Goal: Find specific page/section: Find specific page/section

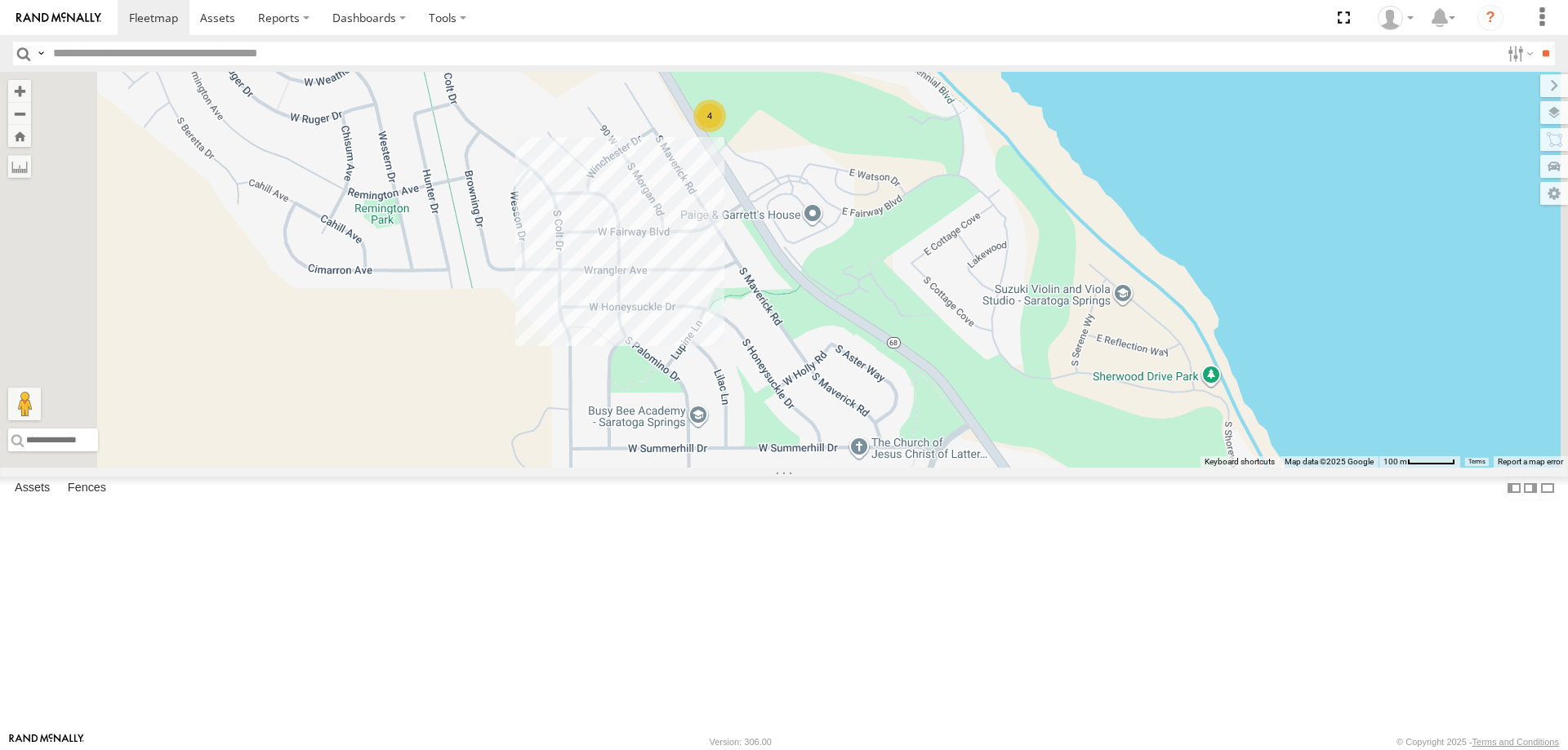
drag, startPoint x: 847, startPoint y: 305, endPoint x: 892, endPoint y: 460, distance: 161.4
click at [892, 460] on div "Ford F350 (Shop/R&R) [PERSON_NAME] 2020 F350 GT2 [PERSON_NAME] 2017 E350 GT1 SH…" at bounding box center [784, 270] width 1568 height 396
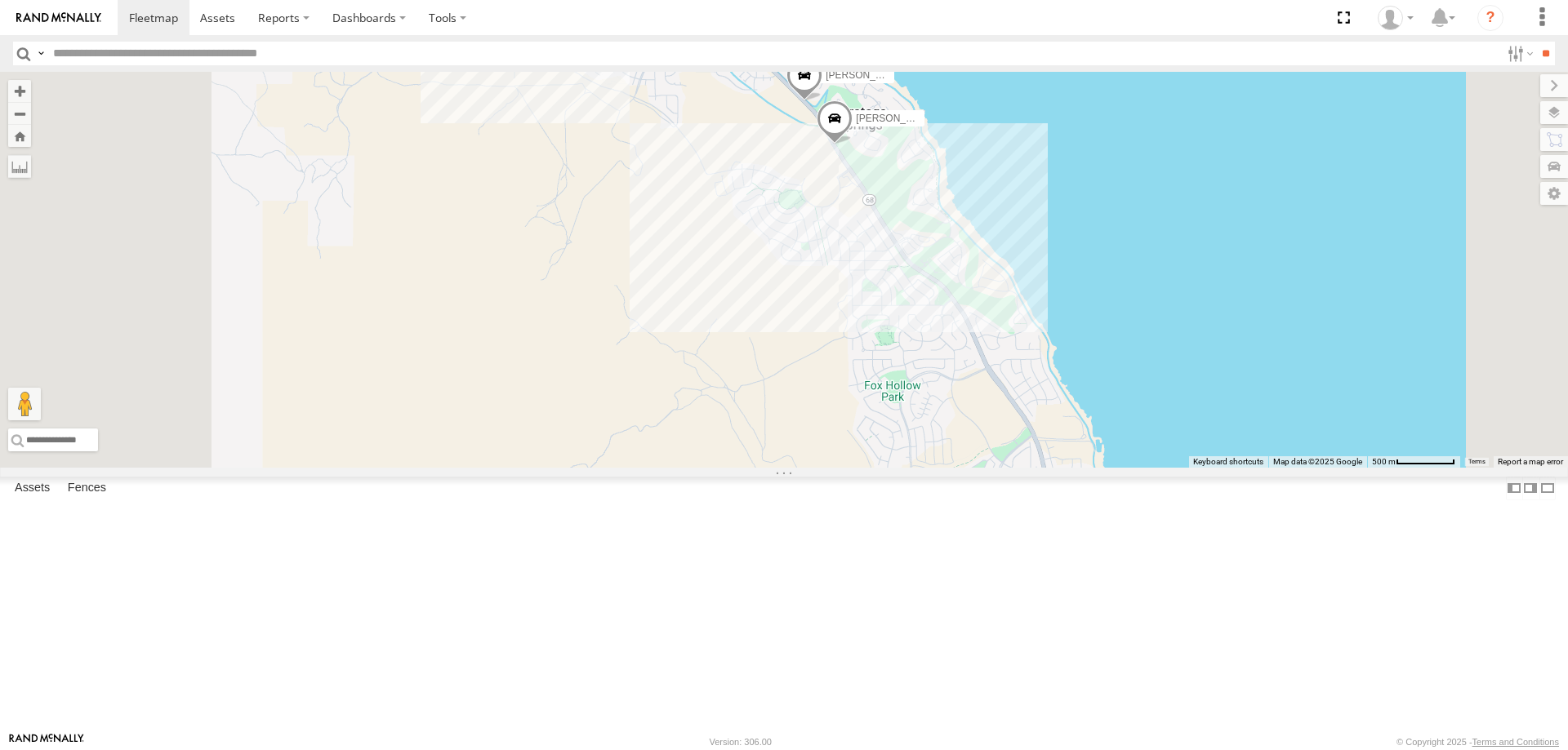
drag, startPoint x: 1017, startPoint y: 500, endPoint x: 1117, endPoint y: 606, distance: 145.7
click at [1102, 468] on div "[PERSON_NAME] 2020 F350 GT2 [PERSON_NAME] 2017 E350 GT1 DEX 2008 Chevy JAKE 201…" at bounding box center [784, 270] width 1568 height 396
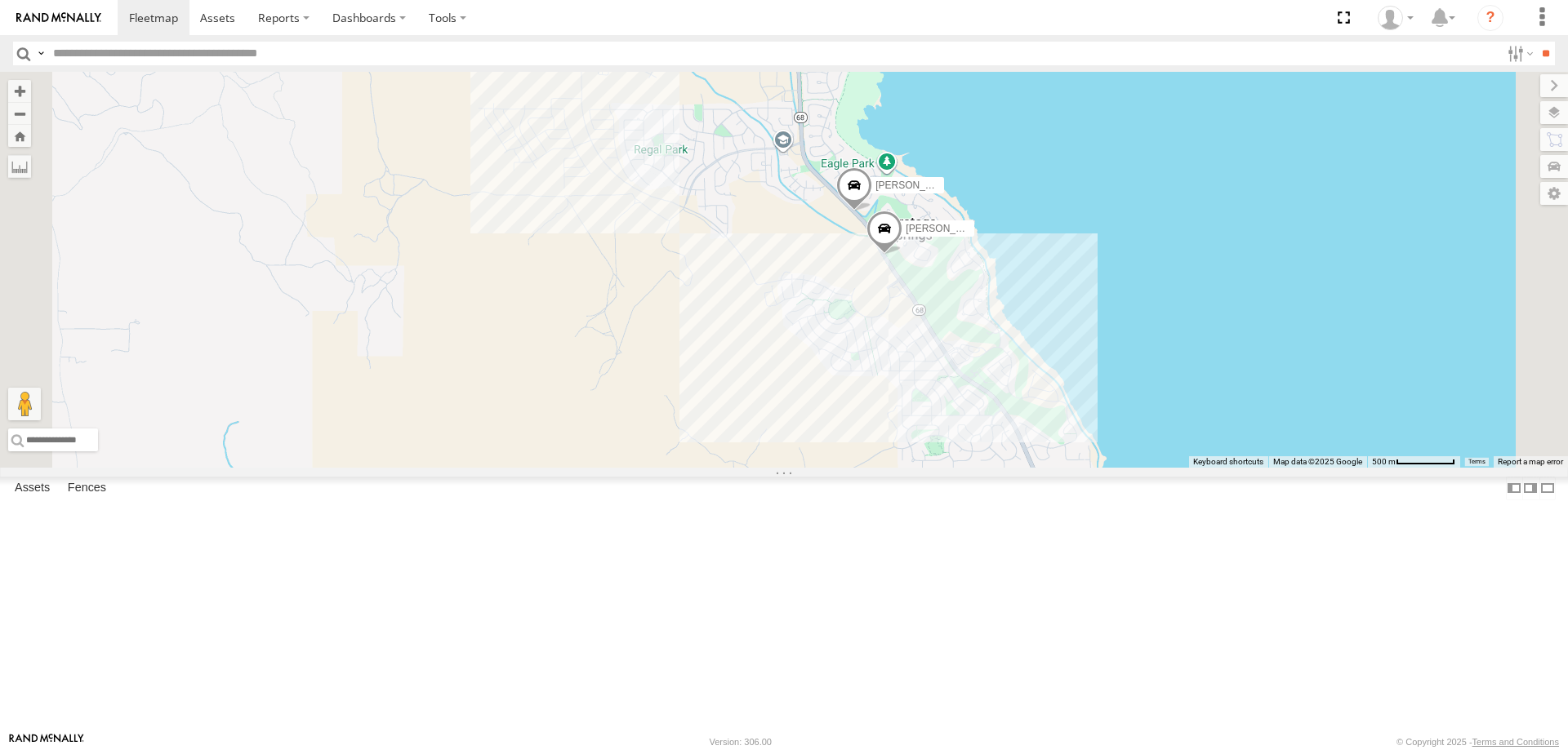
drag, startPoint x: 1080, startPoint y: 257, endPoint x: 1120, endPoint y: 442, distance: 189.3
click at [1120, 440] on div "[PERSON_NAME] 2020 F350 GT2 [PERSON_NAME] 2017 E350 GT1 DEX 2008 Chevy JAKE 201…" at bounding box center [784, 270] width 1568 height 396
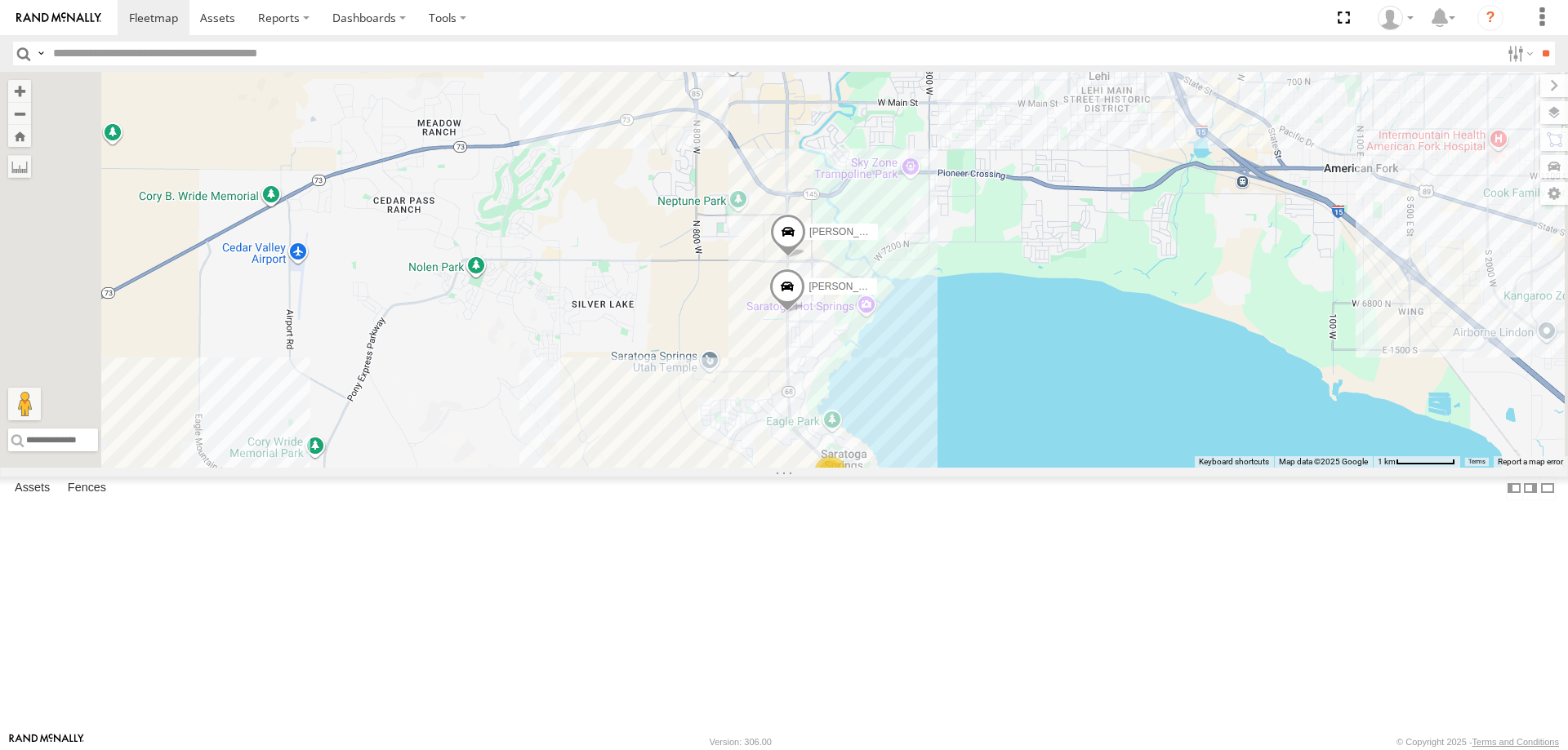
click at [1089, 468] on div "[PERSON_NAME] -2023 F150 [PERSON_NAME] 2017 F150 2" at bounding box center [784, 270] width 1568 height 396
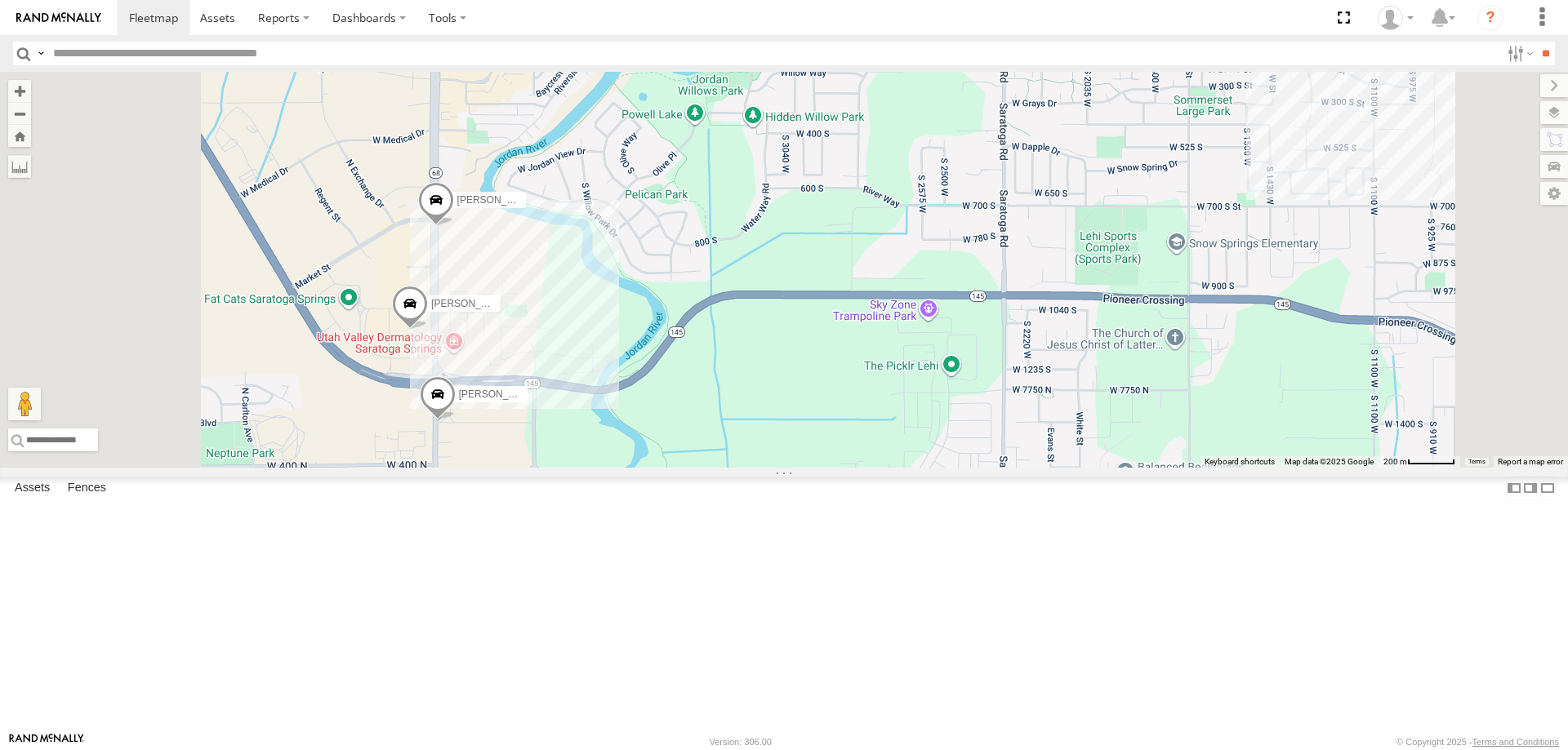
drag, startPoint x: 927, startPoint y: 391, endPoint x: 1009, endPoint y: 500, distance: 136.4
click at [1011, 468] on div "[PERSON_NAME] 2014 Chevy DEX 2008 Chevy [PERSON_NAME] -2023 F150 [PERSON_NAME] …" at bounding box center [784, 270] width 1568 height 396
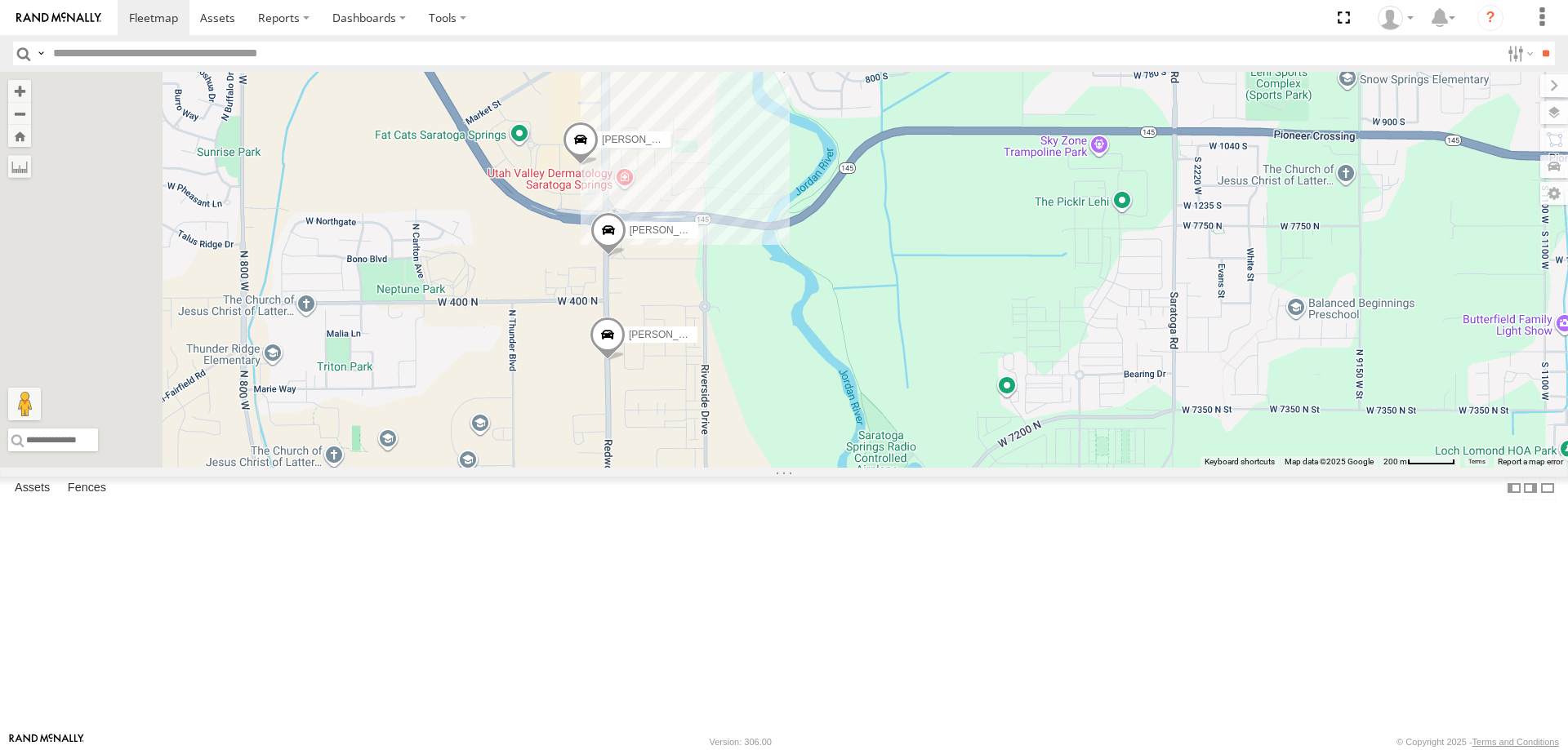
drag, startPoint x: 863, startPoint y: 448, endPoint x: 979, endPoint y: 213, distance: 262.1
click at [979, 213] on div "[PERSON_NAME] 2014 Chevy DEX 2008 Chevy [PERSON_NAME] -2023 F150 [PERSON_NAME] …" at bounding box center [784, 270] width 1568 height 396
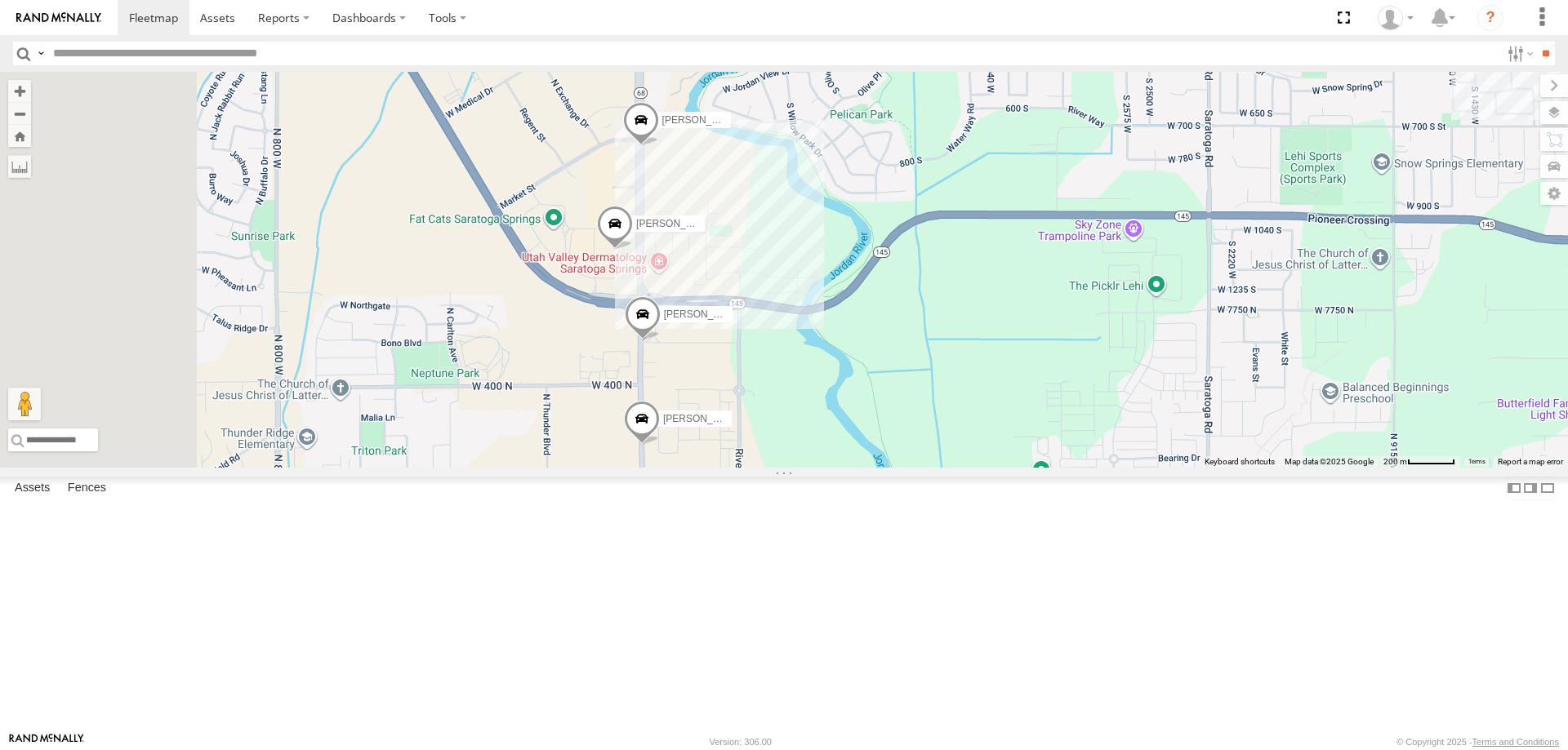
drag, startPoint x: 979, startPoint y: 212, endPoint x: 1001, endPoint y: 333, distance: 123.0
click at [1001, 333] on div "[PERSON_NAME] 2014 Chevy DEX 2008 Chevy [PERSON_NAME] -2023 F150 [PERSON_NAME] …" at bounding box center [784, 270] width 1568 height 396
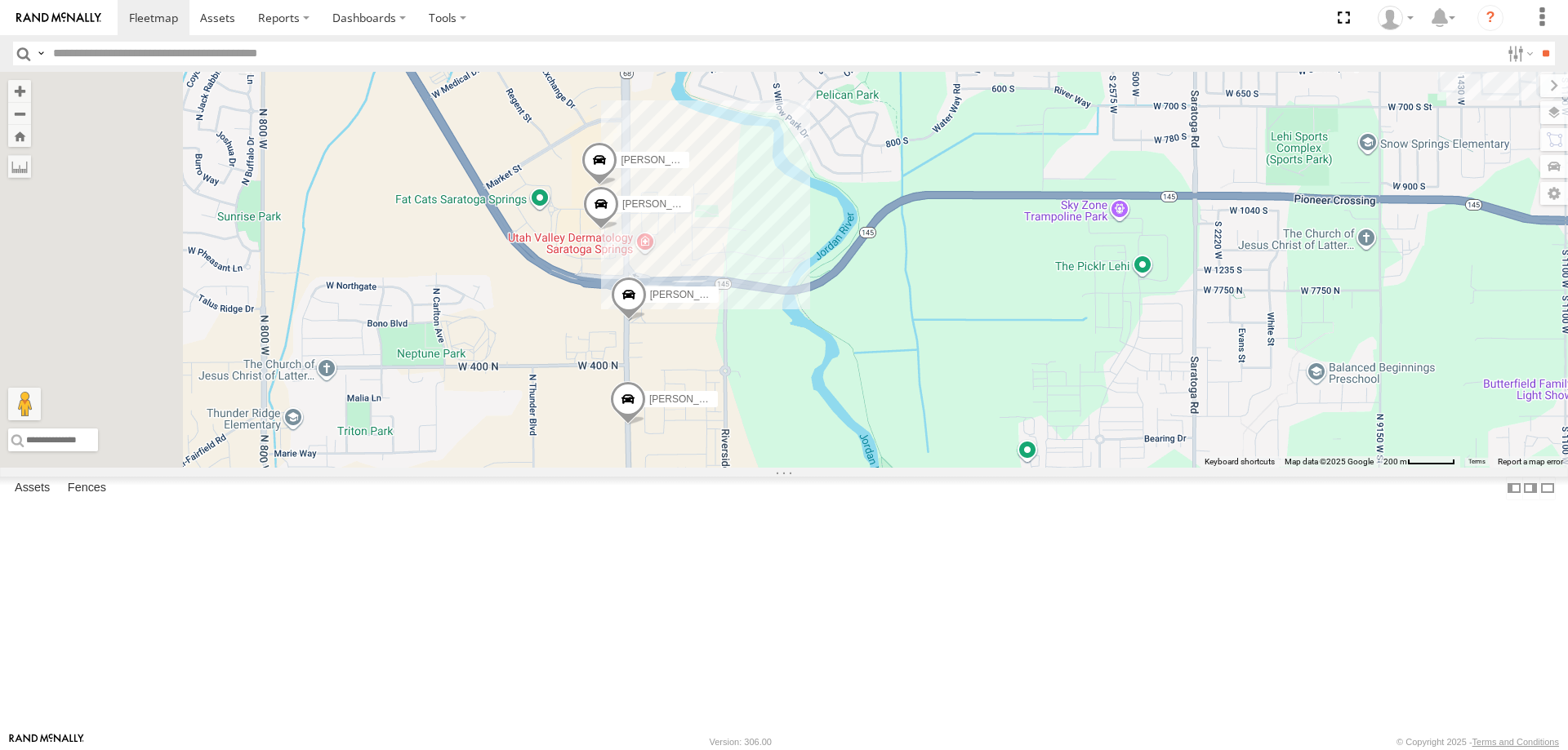
drag, startPoint x: 1022, startPoint y: 355, endPoint x: 1007, endPoint y: 335, distance: 25.0
click at [1007, 335] on div "[PERSON_NAME] 2014 Chevy DEX 2008 Chevy [PERSON_NAME] -2023 F150 [PERSON_NAME] …" at bounding box center [784, 270] width 1568 height 396
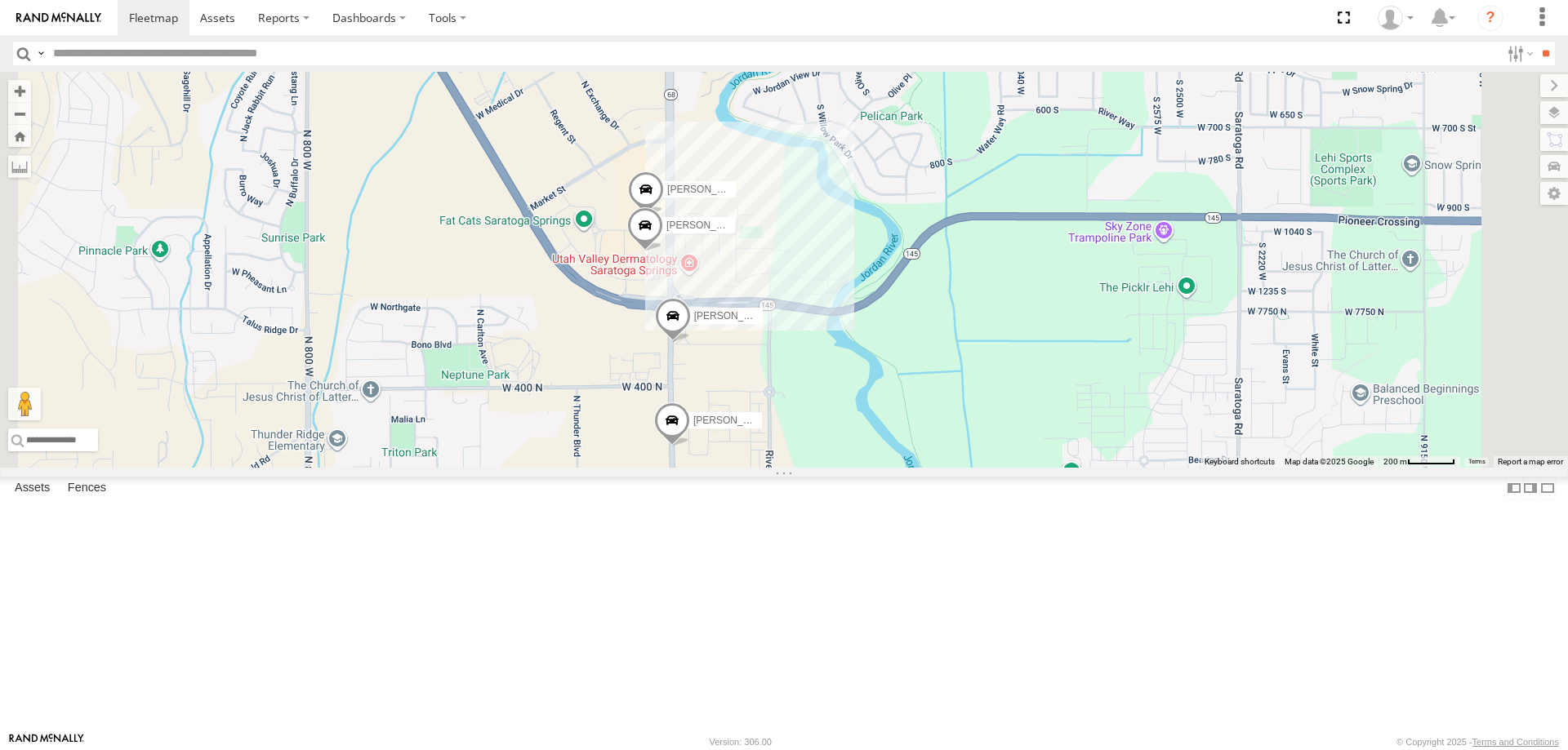
click at [0, 0] on span "Satellite" at bounding box center [0, 0] width 0 height 0
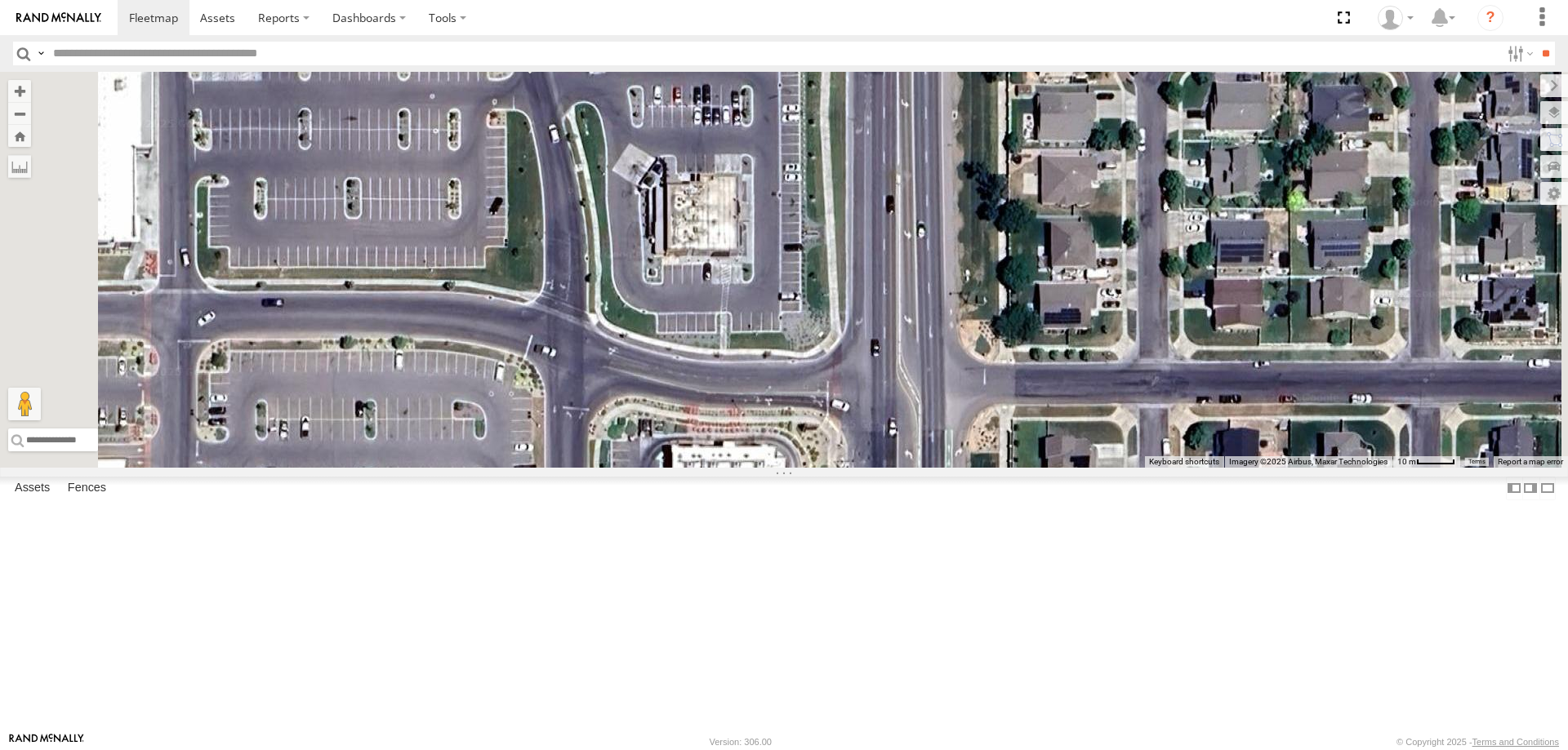
drag, startPoint x: 793, startPoint y: 299, endPoint x: 821, endPoint y: 266, distance: 43.3
click at [821, 266] on div "[PERSON_NAME] 2014 Chevy DEX 2008 Chevy [PERSON_NAME] -2023 F150 [PERSON_NAME] …" at bounding box center [784, 270] width 1568 height 396
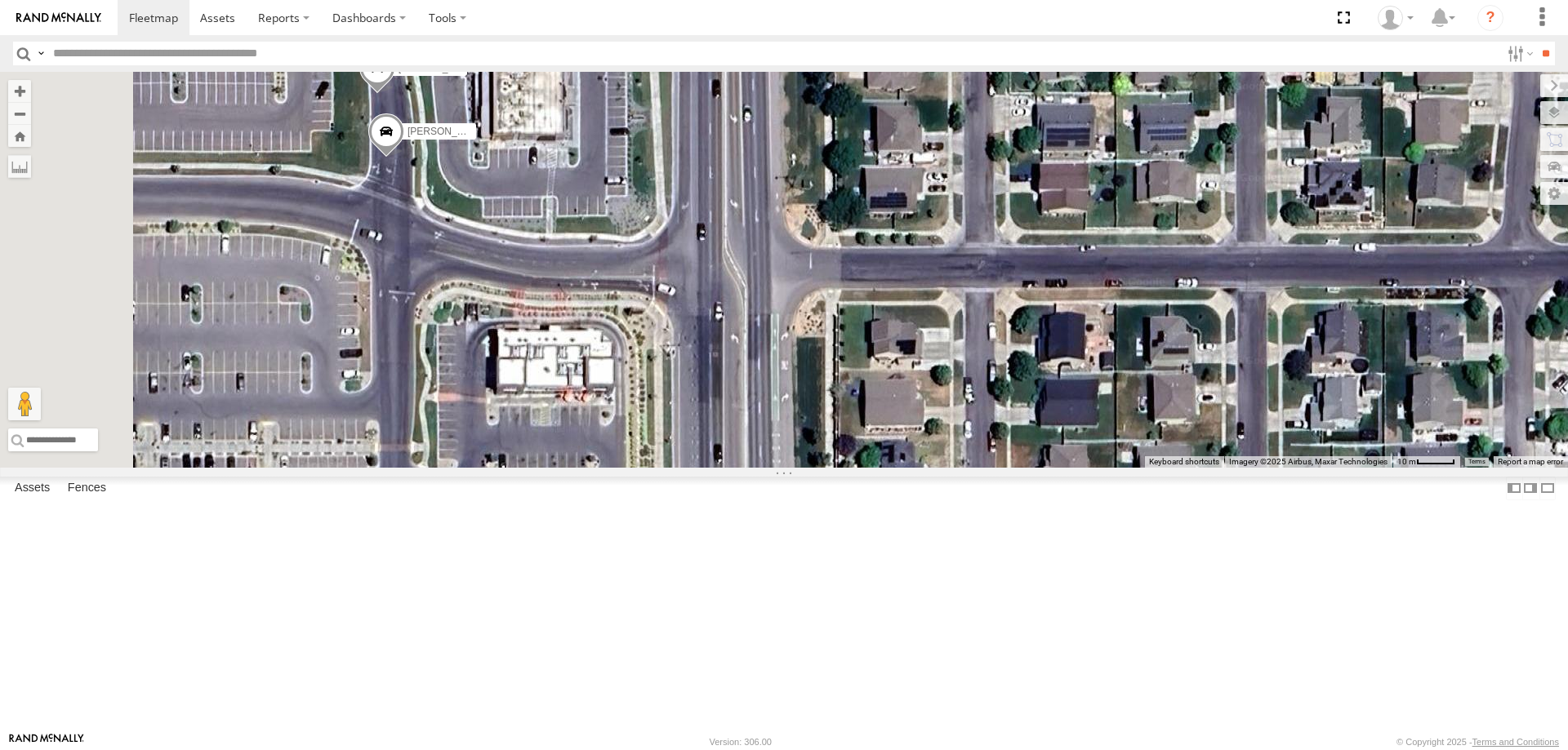
drag, startPoint x: 601, startPoint y: 348, endPoint x: 783, endPoint y: 445, distance: 206.2
click at [782, 445] on div "[PERSON_NAME] 2014 Chevy DEX 2008 Chevy [PERSON_NAME] -2017 F150 [PERSON_NAME] …" at bounding box center [784, 270] width 1568 height 396
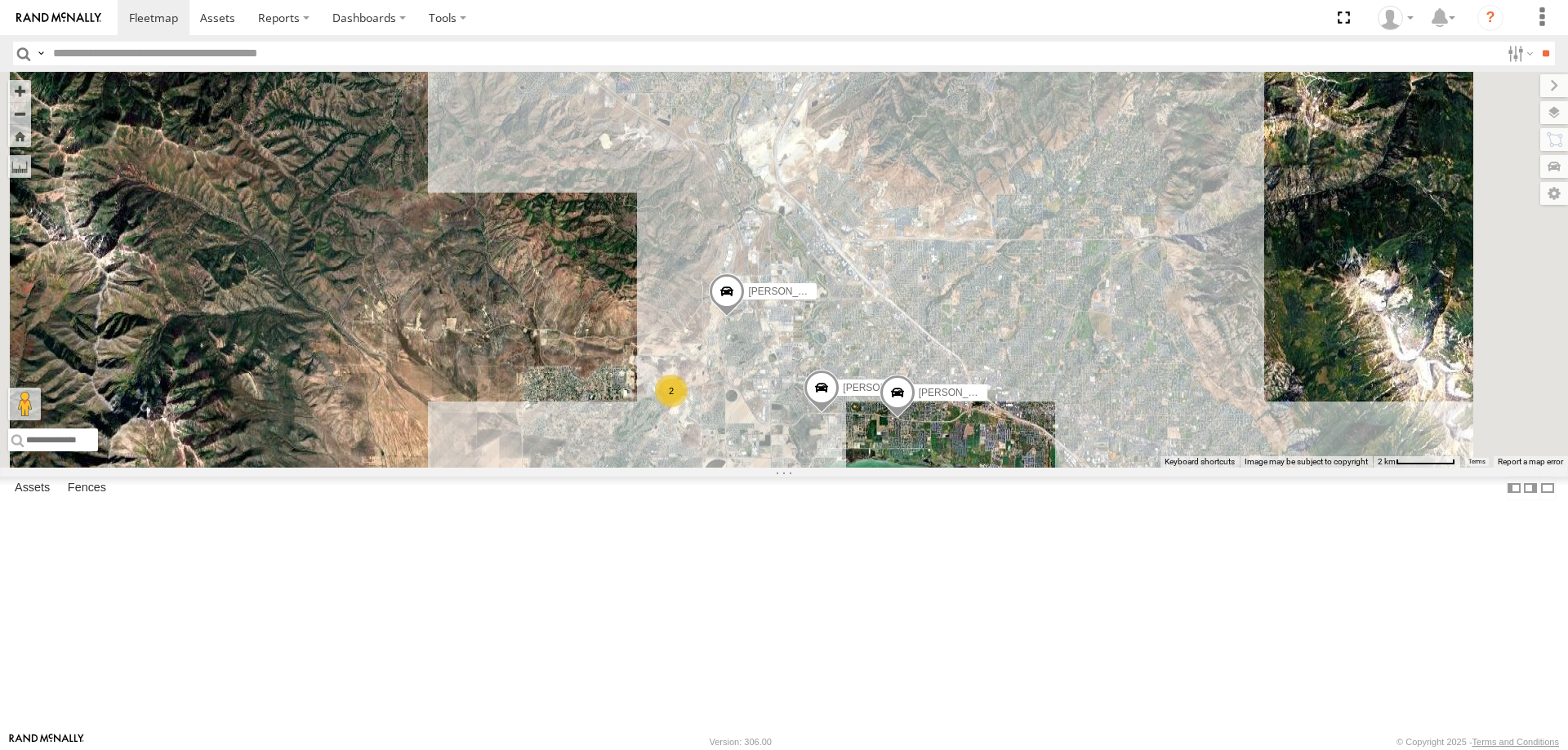
drag, startPoint x: 934, startPoint y: 624, endPoint x: 920, endPoint y: 456, distance: 168.6
click at [922, 460] on div "[PERSON_NAME] 2020 F350 GT2 [PERSON_NAME] 2017 E350 GT1 [PERSON_NAME] -2023 F15…" at bounding box center [784, 270] width 1568 height 396
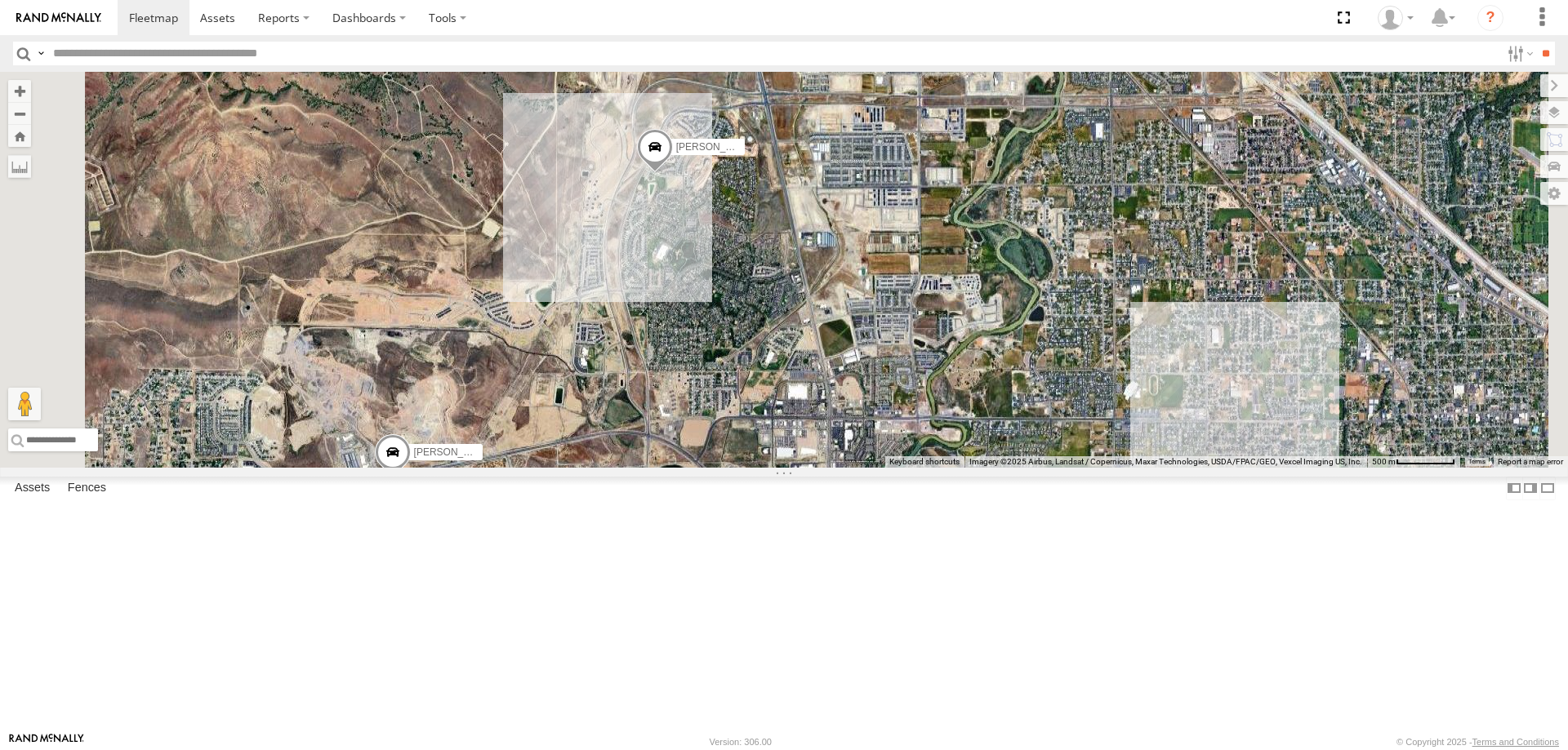
drag, startPoint x: 858, startPoint y: 403, endPoint x: 860, endPoint y: 429, distance: 26.1
click at [860, 429] on div "[PERSON_NAME] 2020 F350 GT2 [PERSON_NAME] 2017 E350 GT1 [PERSON_NAME] -2023 F15…" at bounding box center [784, 270] width 1568 height 396
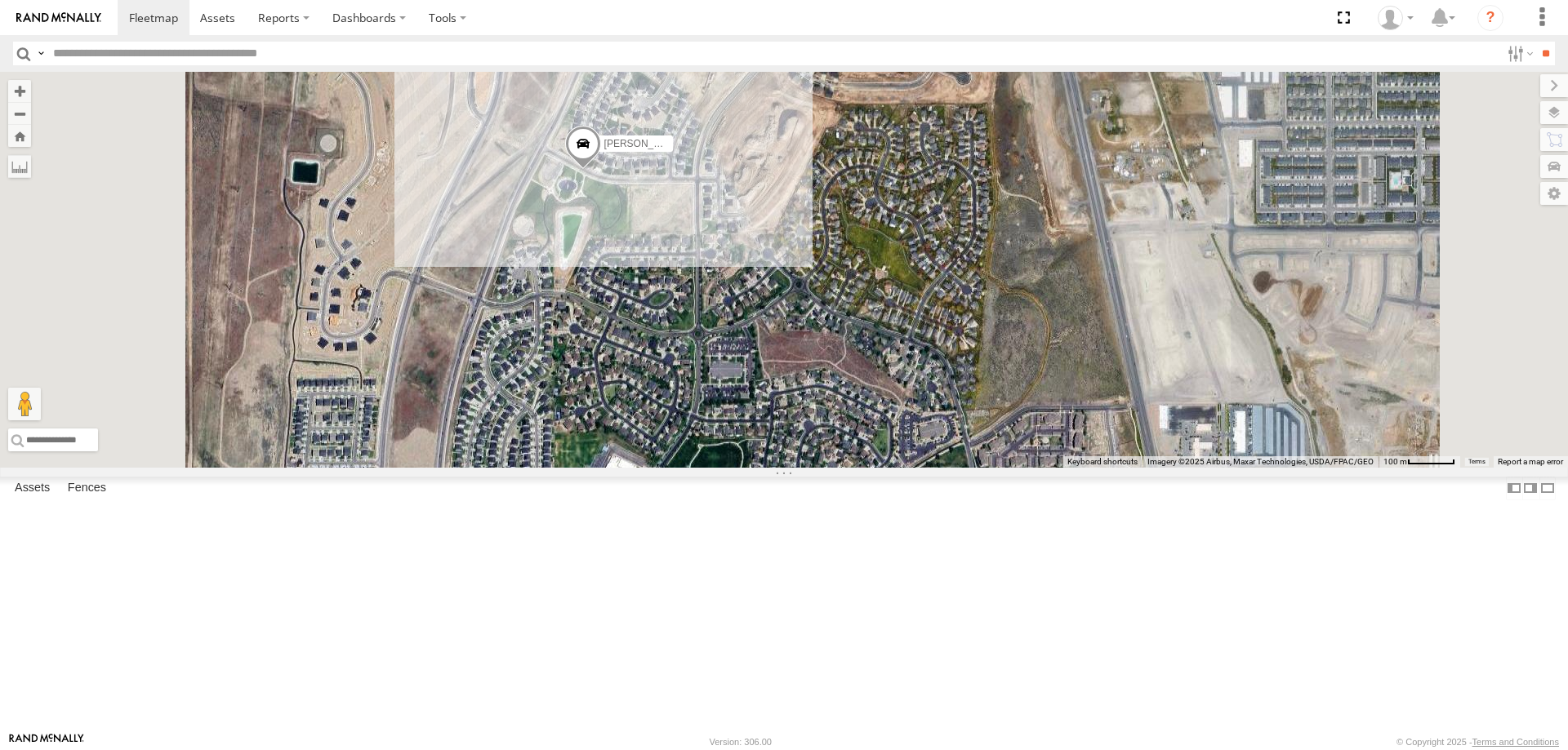
drag, startPoint x: 821, startPoint y: 372, endPoint x: 825, endPoint y: 405, distance: 33.2
click at [825, 405] on div "[PERSON_NAME] 2020 F350 GT2 [PERSON_NAME] 2017 E350 GT1 [PERSON_NAME] -2023 F15…" at bounding box center [784, 270] width 1568 height 396
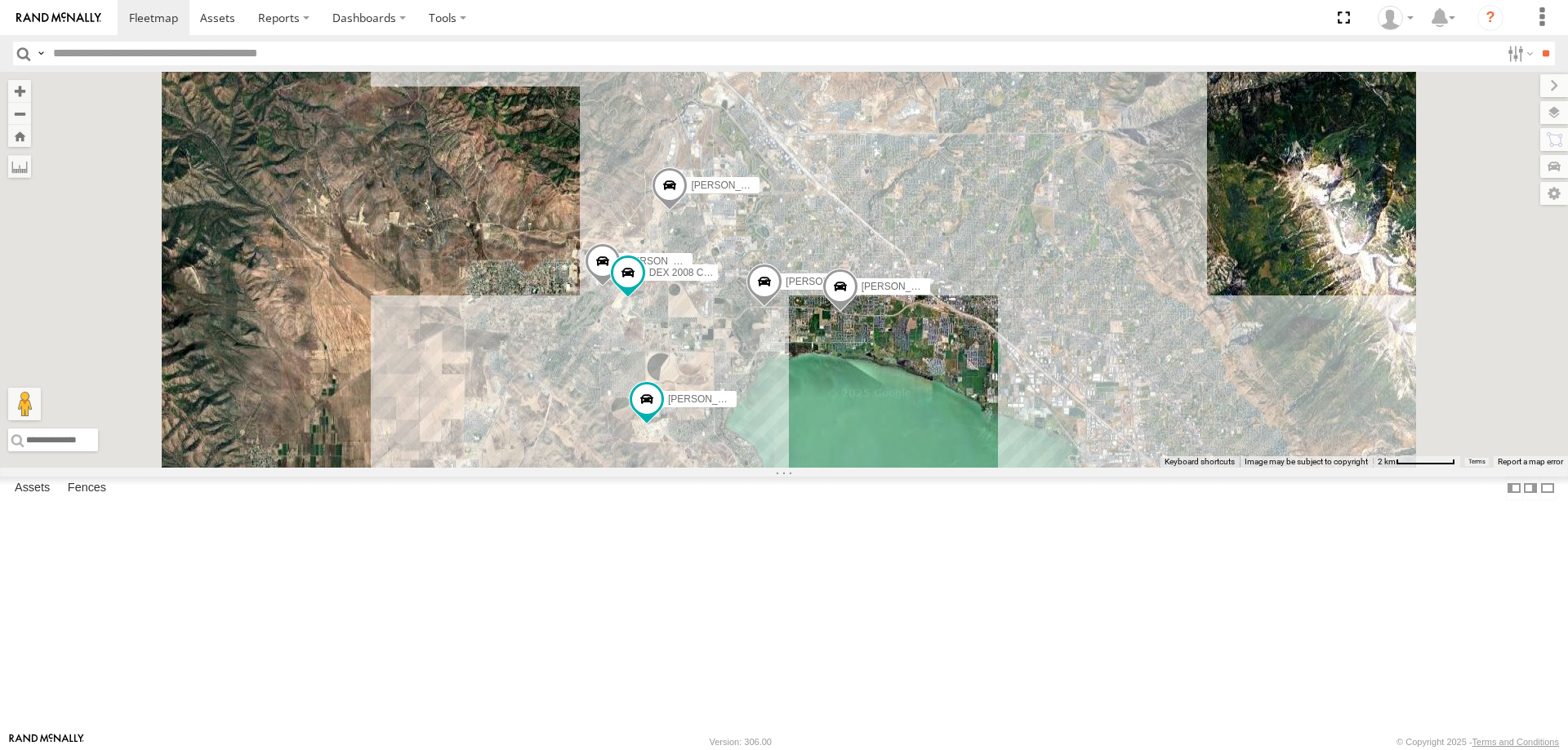
drag, startPoint x: 1111, startPoint y: 459, endPoint x: 986, endPoint y: 414, distance: 132.9
click at [991, 414] on div "[PERSON_NAME] 2020 F350 GT2 [PERSON_NAME] 2017 E350 GT1 [PERSON_NAME] -2023 F15…" at bounding box center [784, 270] width 1568 height 396
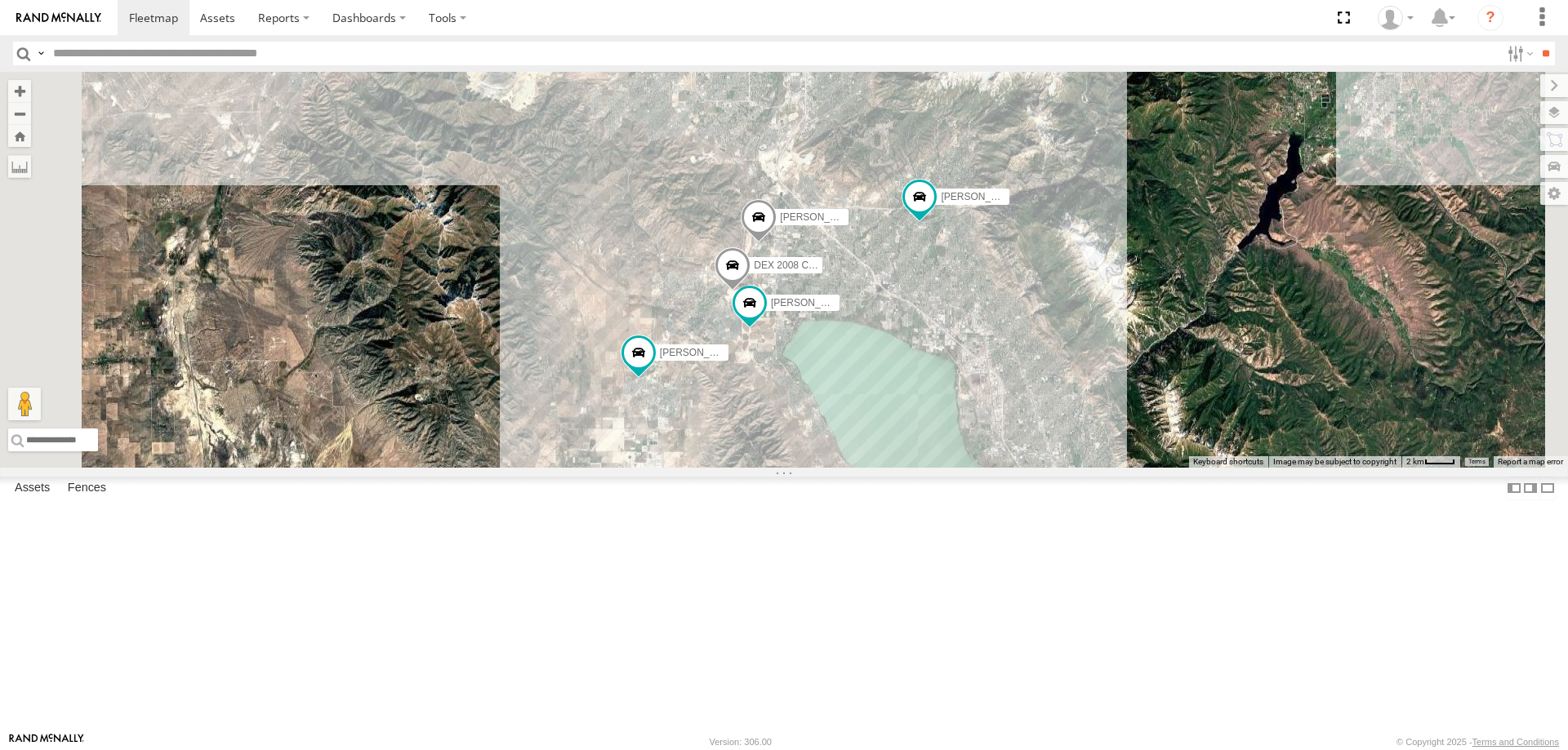
drag, startPoint x: 1127, startPoint y: 542, endPoint x: 1037, endPoint y: 417, distance: 154.0
click at [1046, 426] on div "[PERSON_NAME] 2020 F350 GT2 [PERSON_NAME] 2017 E350 GT1 [PERSON_NAME] 2017 F150…" at bounding box center [784, 270] width 1568 height 396
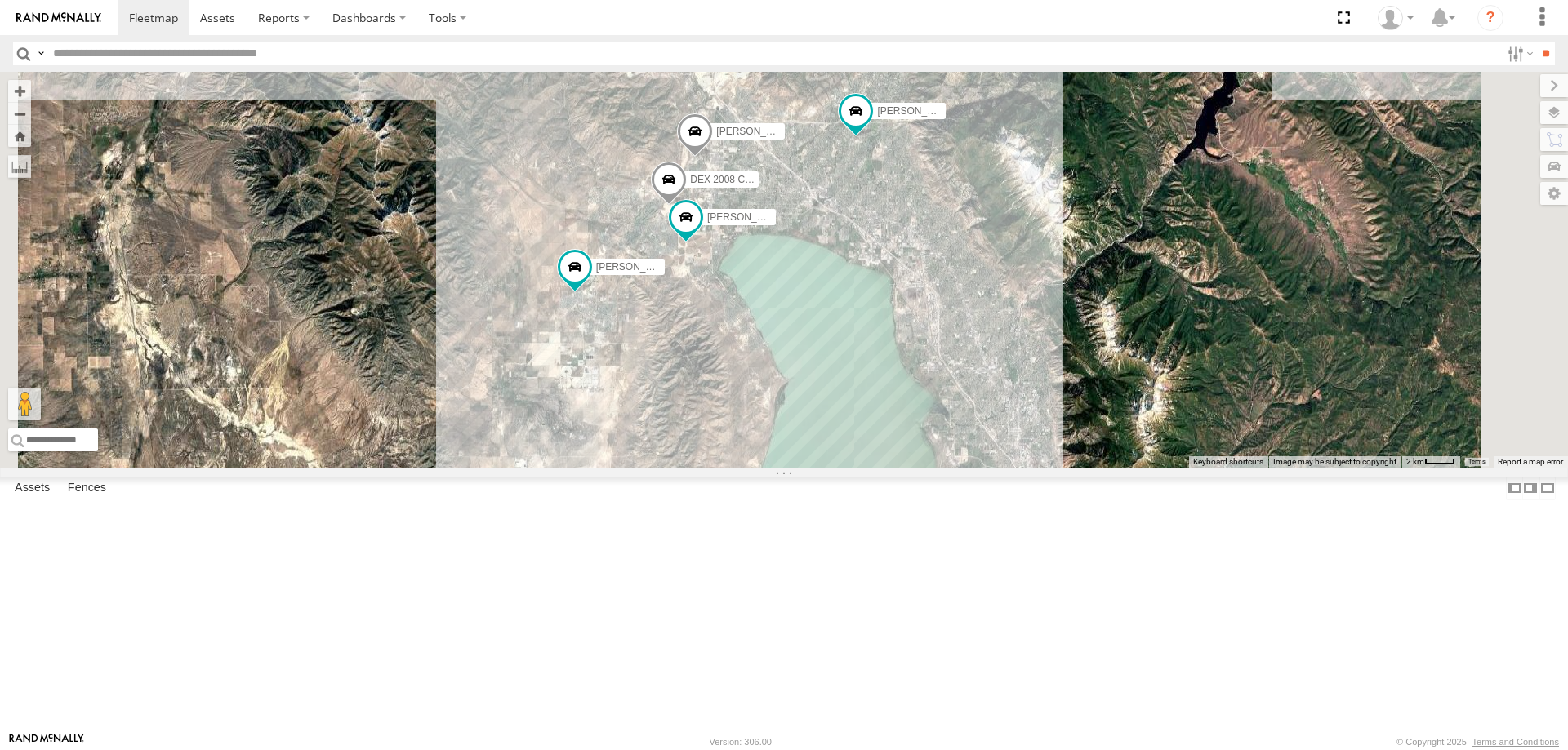
drag, startPoint x: 1090, startPoint y: 509, endPoint x: 1040, endPoint y: 430, distance: 93.5
click at [1042, 432] on div "[PERSON_NAME] 2020 F350 GT2 [PERSON_NAME] 2017 E350 GT1 [PERSON_NAME] 2017 F150…" at bounding box center [784, 270] width 1568 height 396
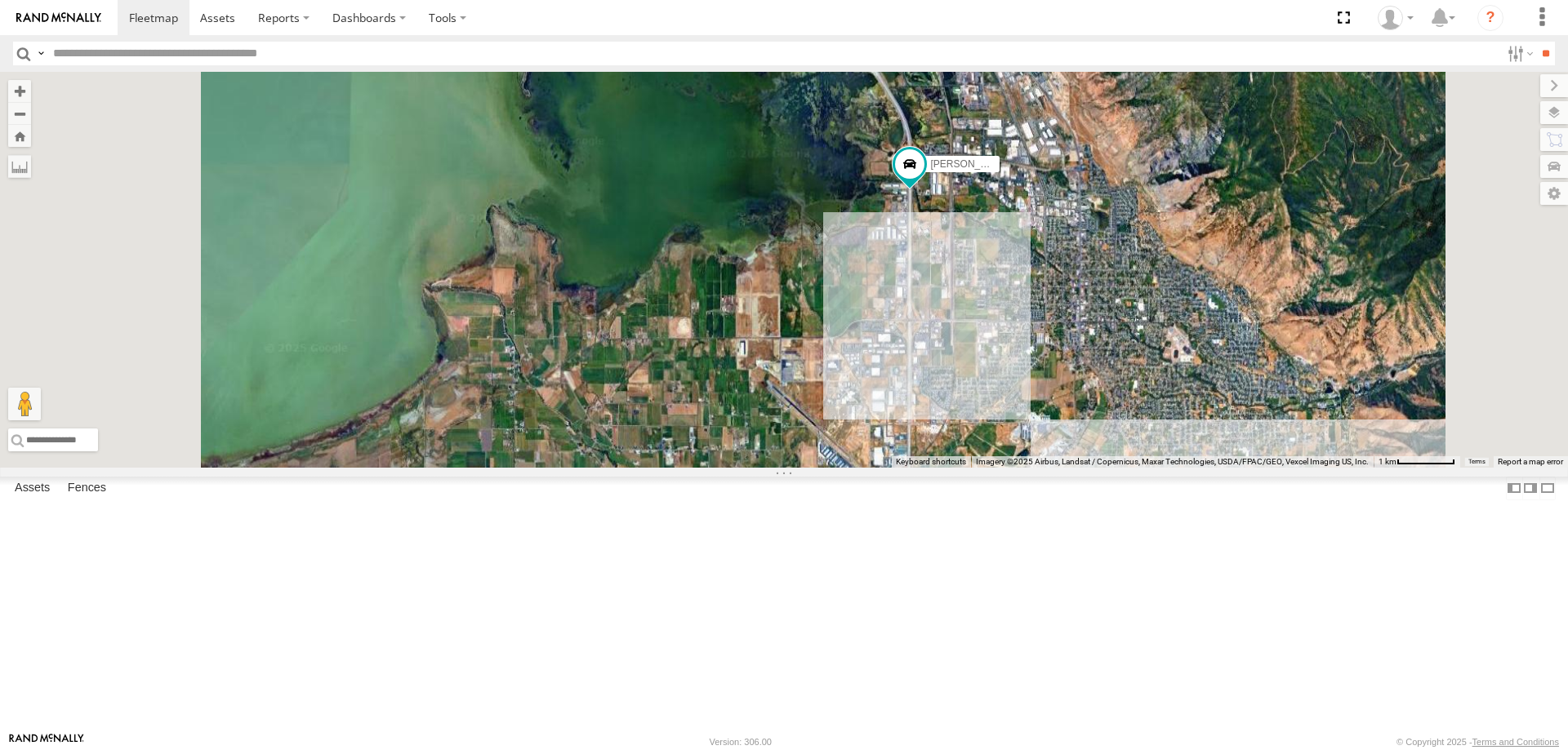
drag, startPoint x: 1173, startPoint y: 530, endPoint x: 1173, endPoint y: 371, distance: 159.0
click at [1174, 380] on div "[PERSON_NAME] 2020 F350 GT2 [PERSON_NAME] 2017 E350 GT1 [PERSON_NAME] 2017 F150…" at bounding box center [784, 270] width 1568 height 396
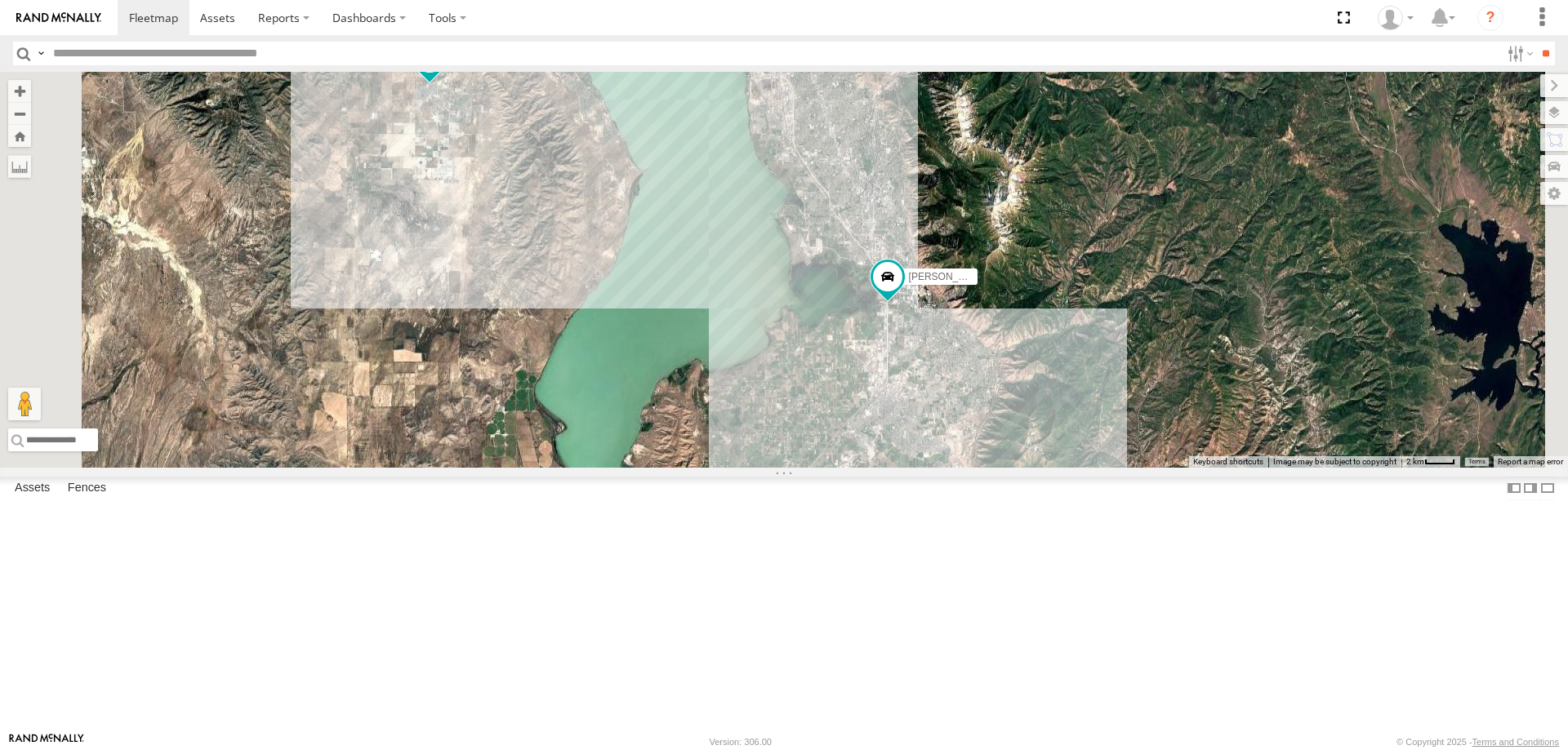
click at [0, 0] on span "Roadmap" at bounding box center [0, 0] width 0 height 0
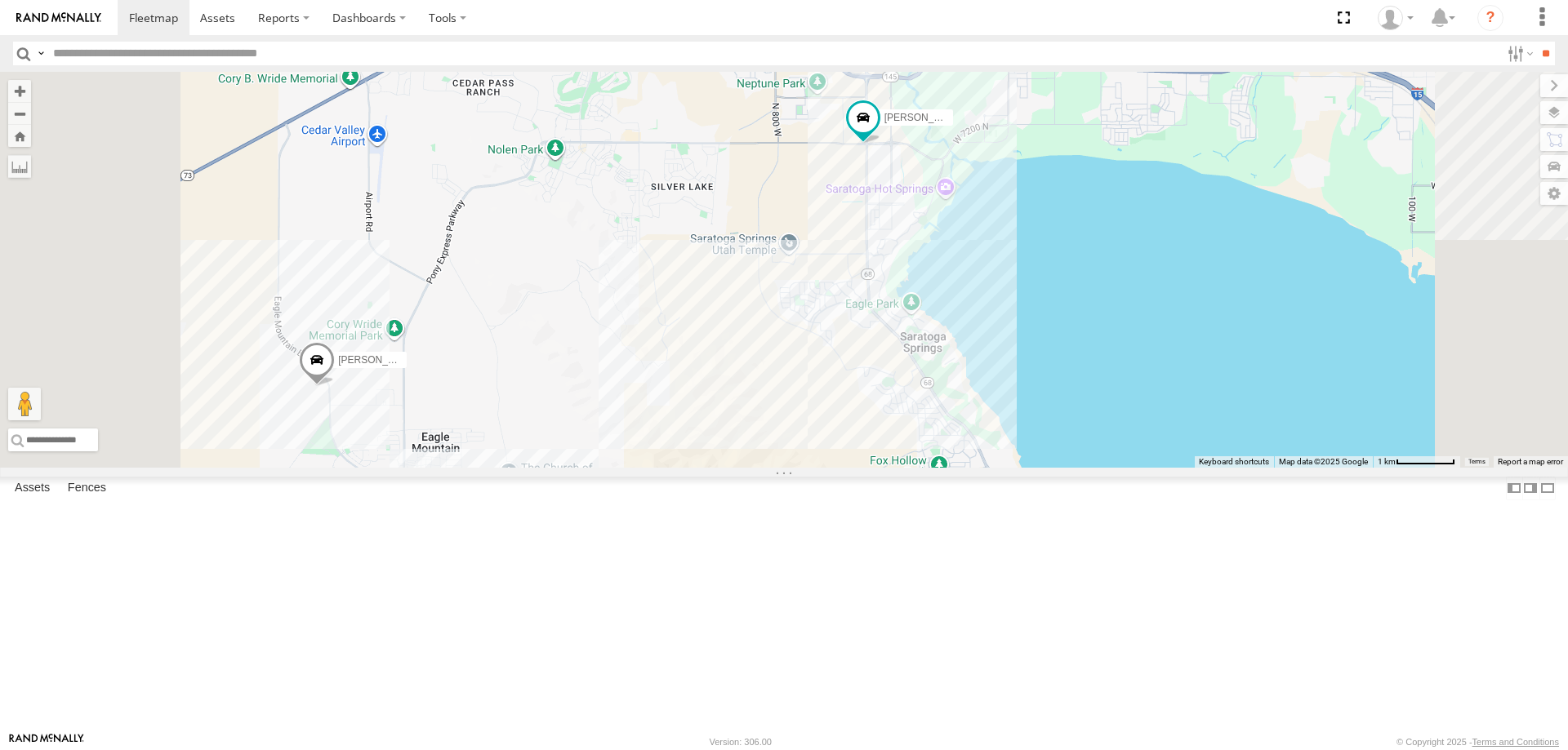
drag, startPoint x: 892, startPoint y: 244, endPoint x: 881, endPoint y: 329, distance: 85.7
click at [881, 329] on div "[PERSON_NAME] -2023 F150 [PERSON_NAME] 2017 F150 JARED -2017 F150 [PERSON_NAME]…" at bounding box center [784, 270] width 1568 height 396
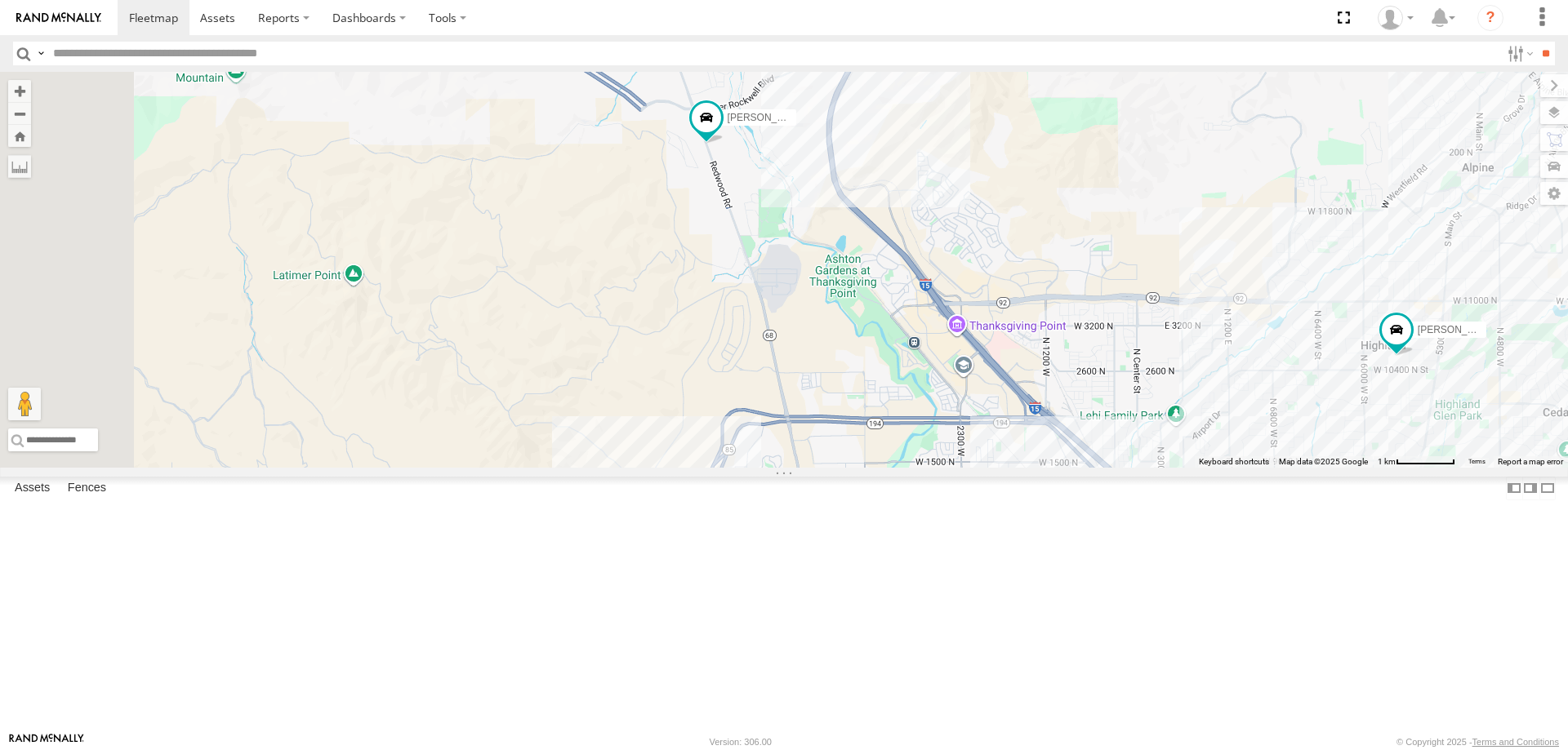
drag, startPoint x: 884, startPoint y: 186, endPoint x: 928, endPoint y: 314, distance: 135.4
click at [928, 314] on div "[PERSON_NAME] -2023 F150 [PERSON_NAME] 2017 F150 JARED -2017 F150 [PERSON_NAME]…" at bounding box center [784, 270] width 1568 height 396
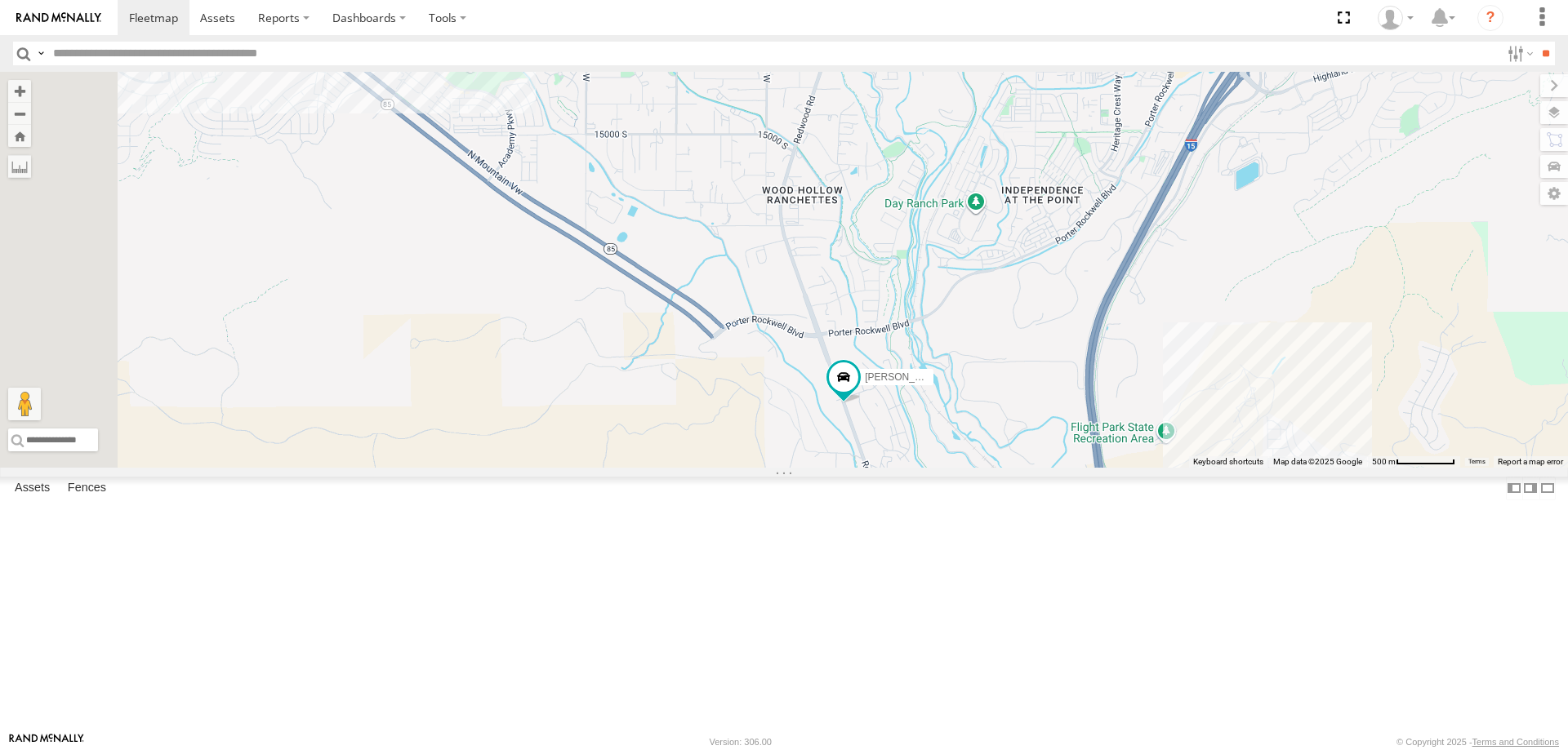
drag, startPoint x: 858, startPoint y: 290, endPoint x: 927, endPoint y: 509, distance: 229.6
click at [927, 468] on div "[PERSON_NAME] -2023 F150 [PERSON_NAME] 2017 F150 JARED -2017 F150 [PERSON_NAME]…" at bounding box center [784, 270] width 1568 height 396
